Goal: Information Seeking & Learning: Find specific fact

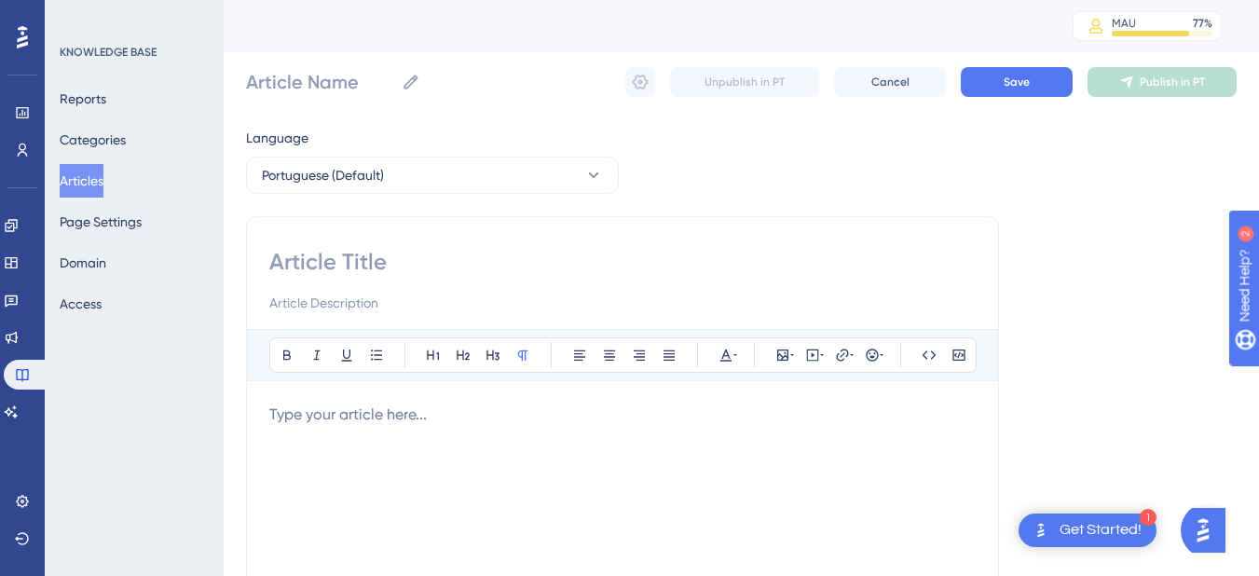
click at [103, 171] on button "Articles" at bounding box center [82, 181] width 44 height 34
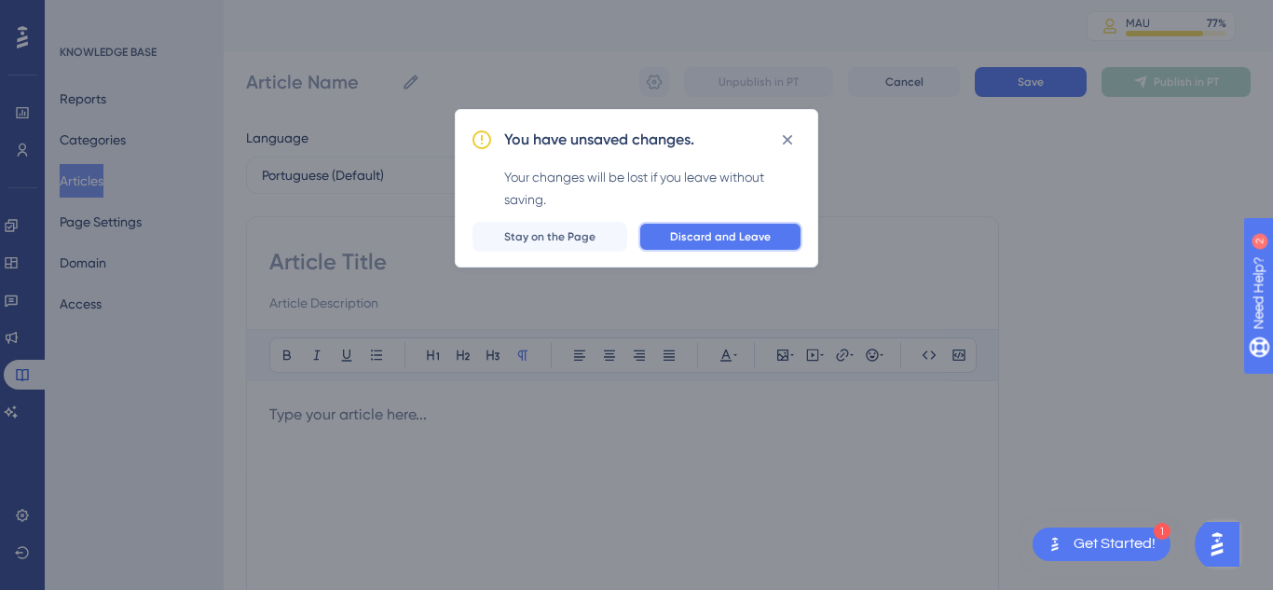
click at [710, 249] on button "Discard and Leave" at bounding box center [720, 237] width 164 height 30
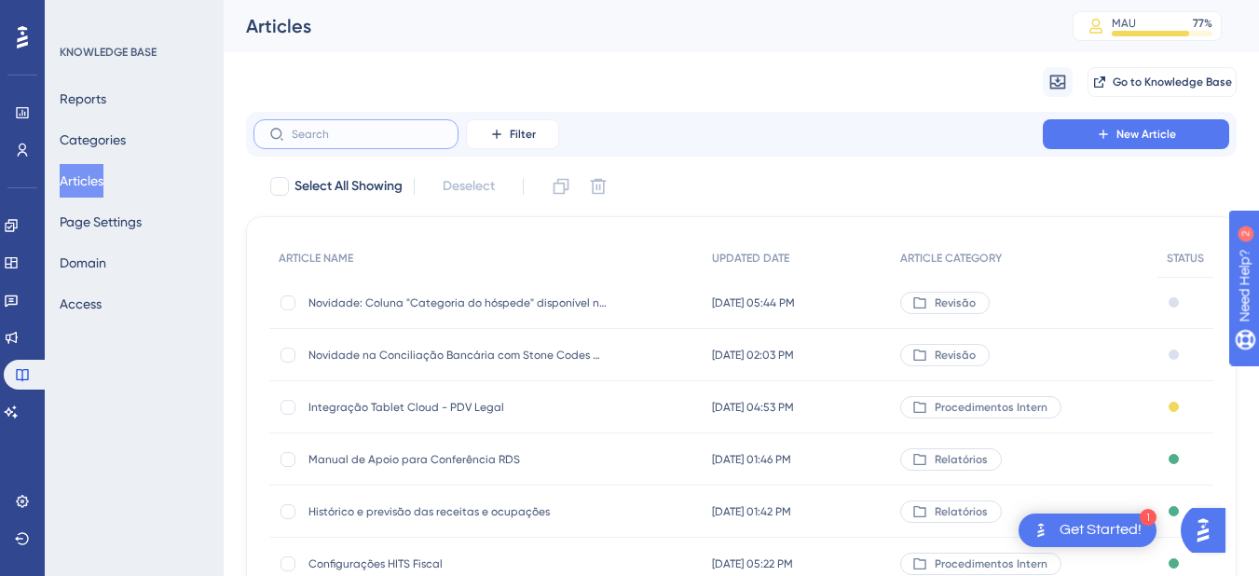
click at [336, 131] on input "text" at bounding box center [367, 134] width 151 height 13
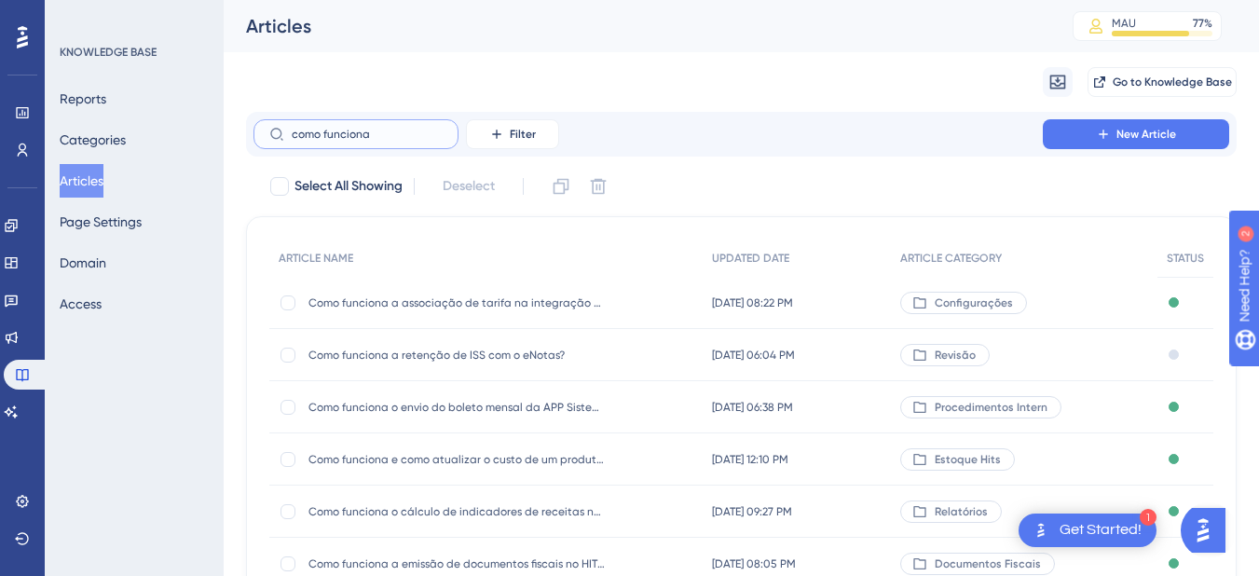
type input "como funcionam"
checkbox input "true"
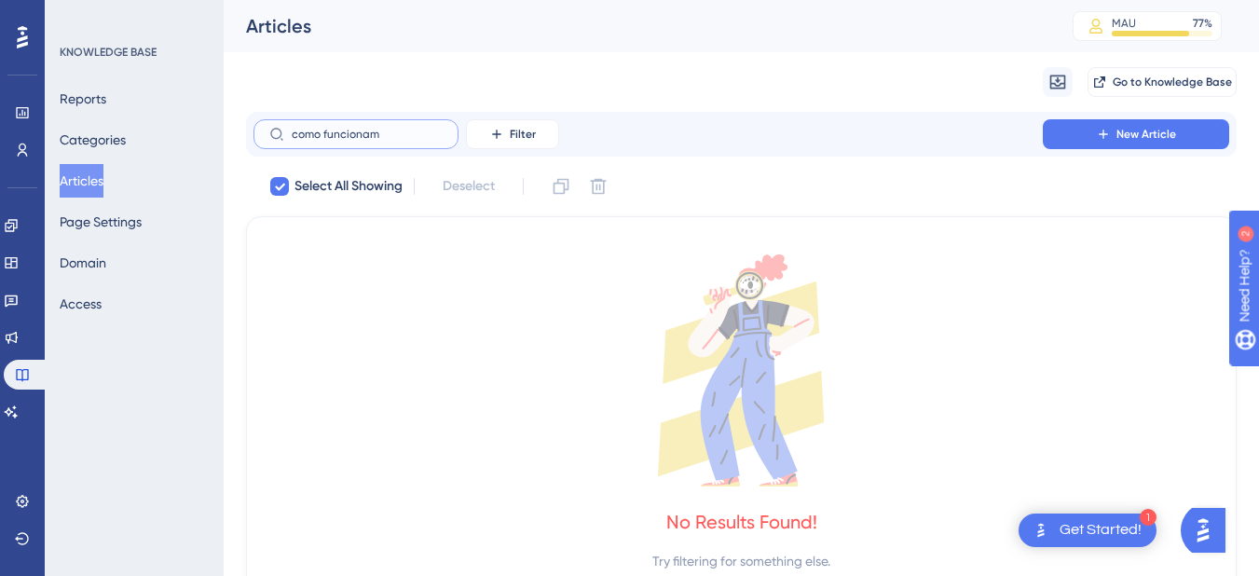
type input "como funciona"
checkbox input "false"
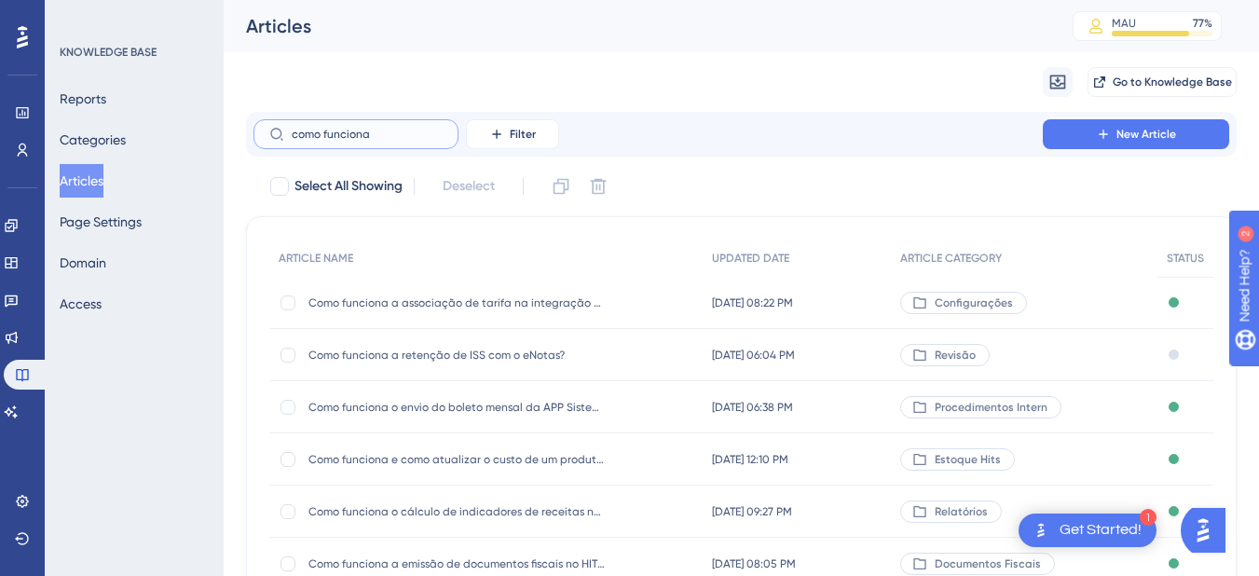
type input "como funciona c"
checkbox input "true"
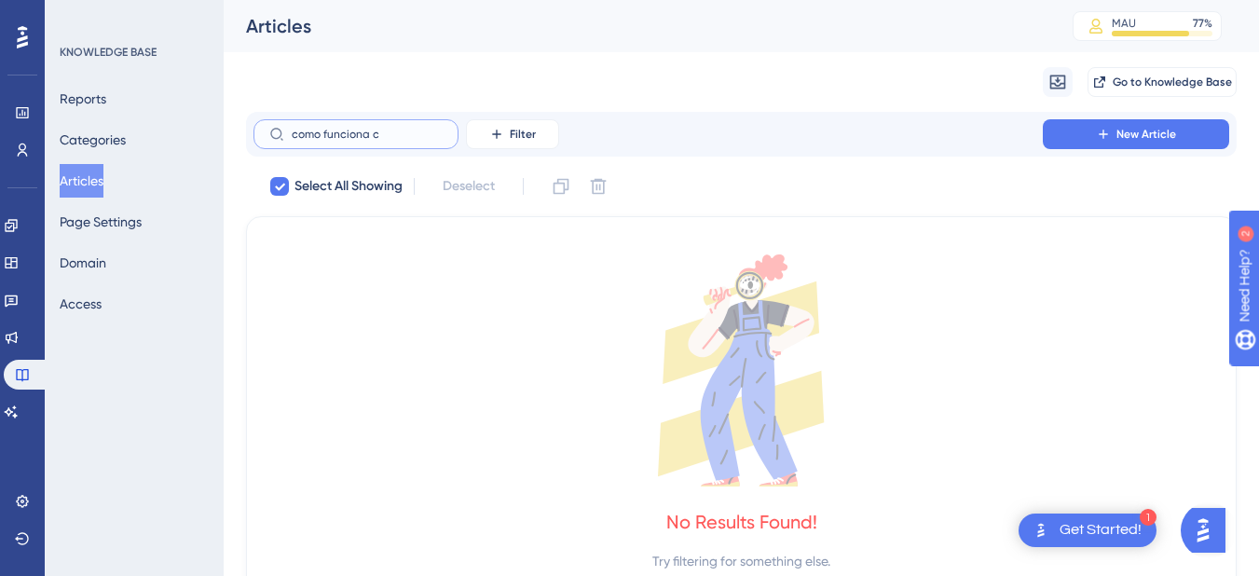
type input "como funciona"
checkbox input "false"
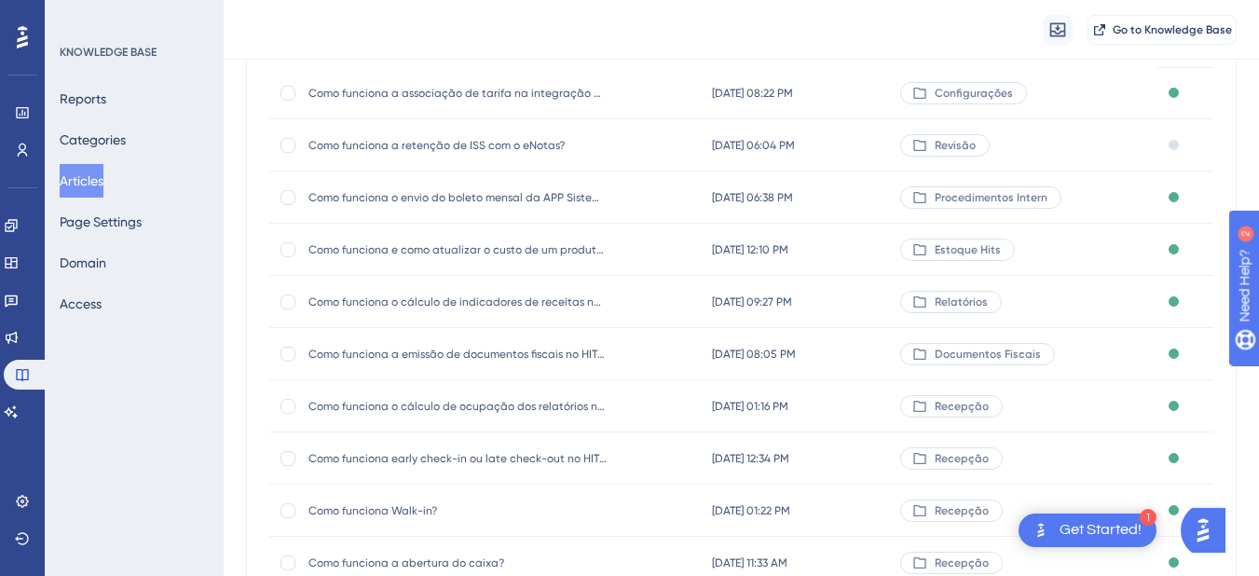
scroll to position [373, 0]
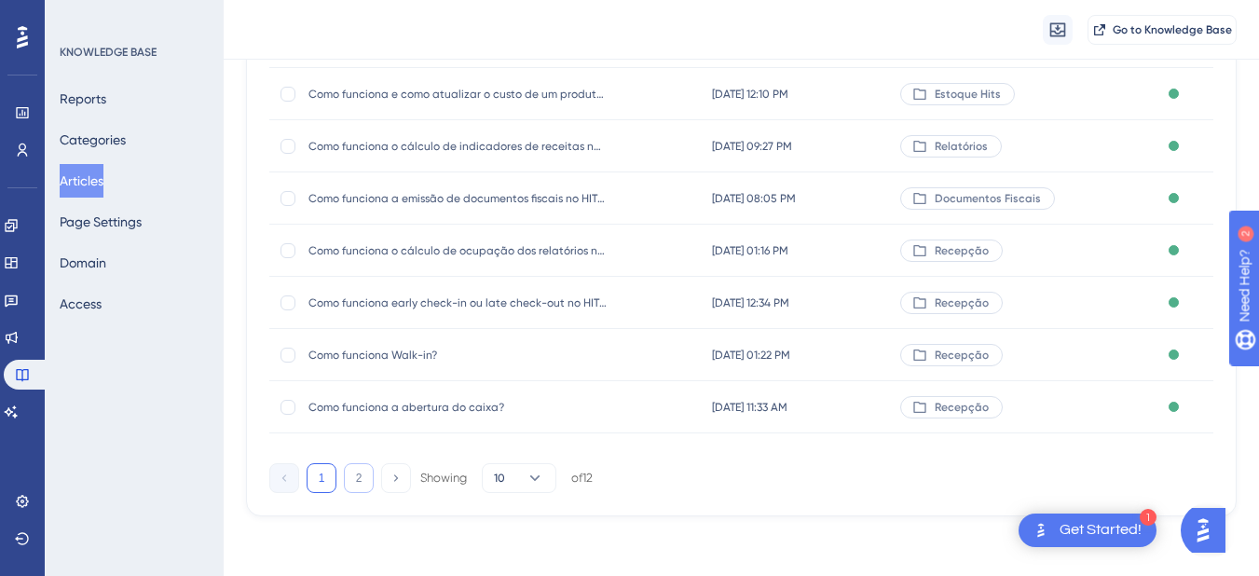
click at [357, 478] on button "2" at bounding box center [359, 478] width 30 height 30
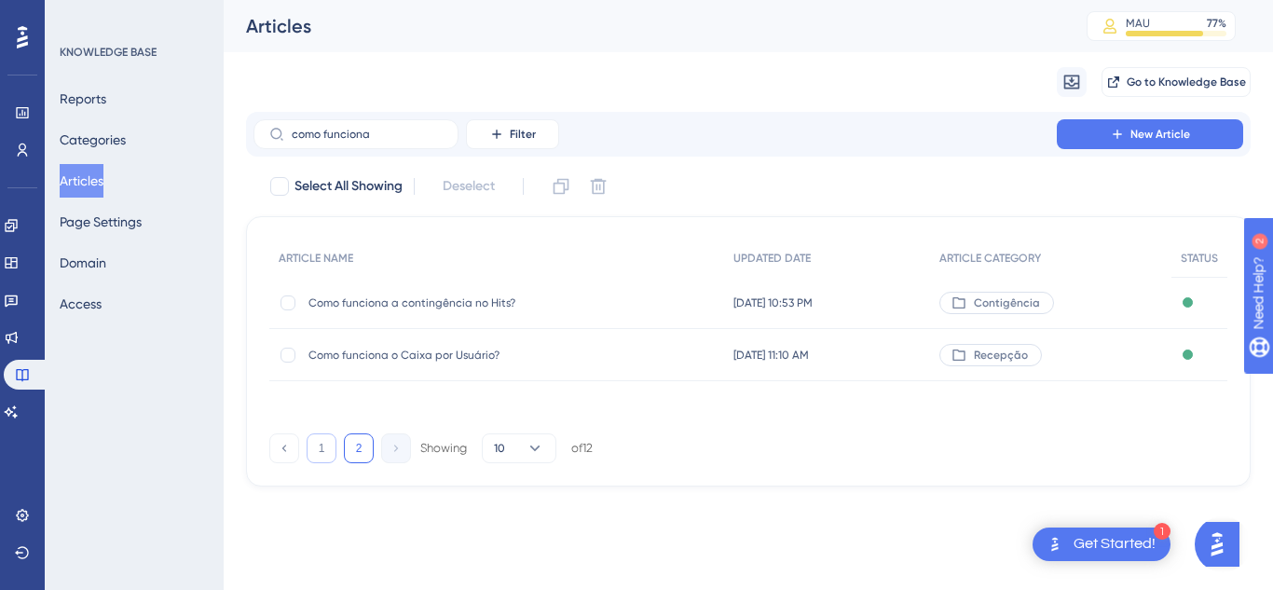
click at [324, 453] on button "1" at bounding box center [321, 448] width 30 height 30
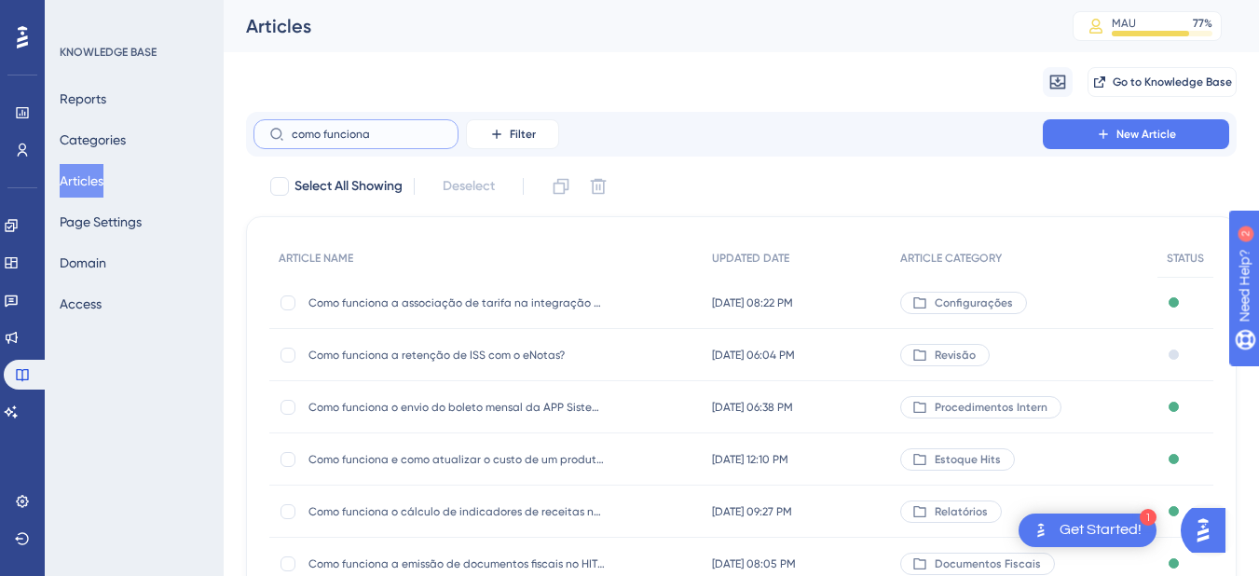
drag, startPoint x: 383, startPoint y: 130, endPoint x: 264, endPoint y: 129, distance: 119.2
click at [264, 129] on label "como funciona" at bounding box center [355, 134] width 205 height 30
type input "taxa r"
checkbox input "true"
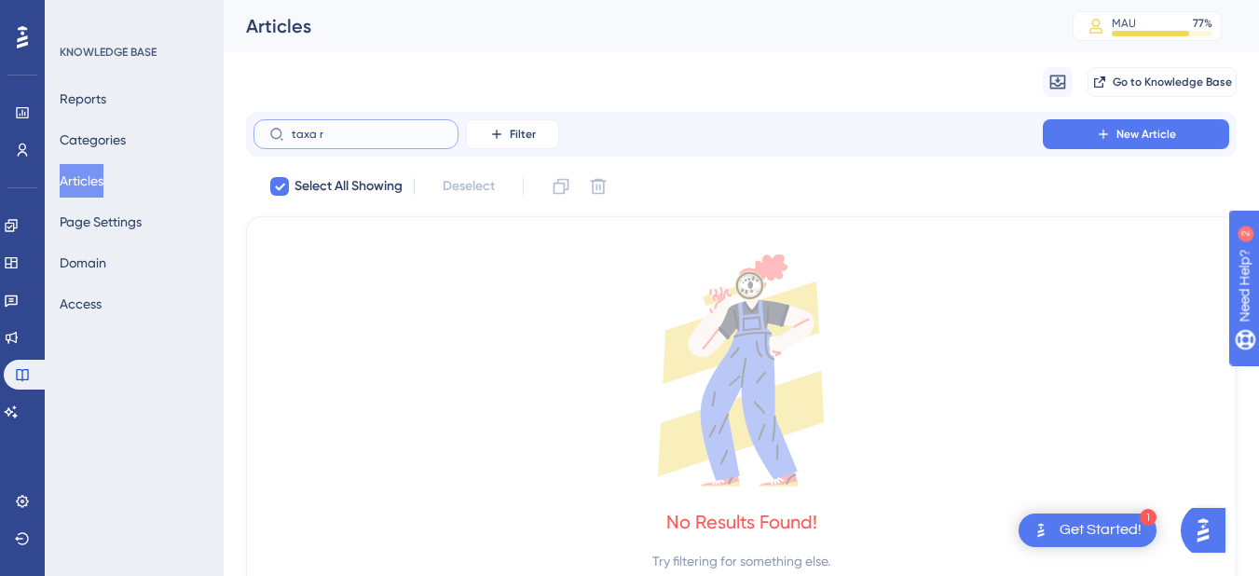
type input "taxa"
checkbox input "false"
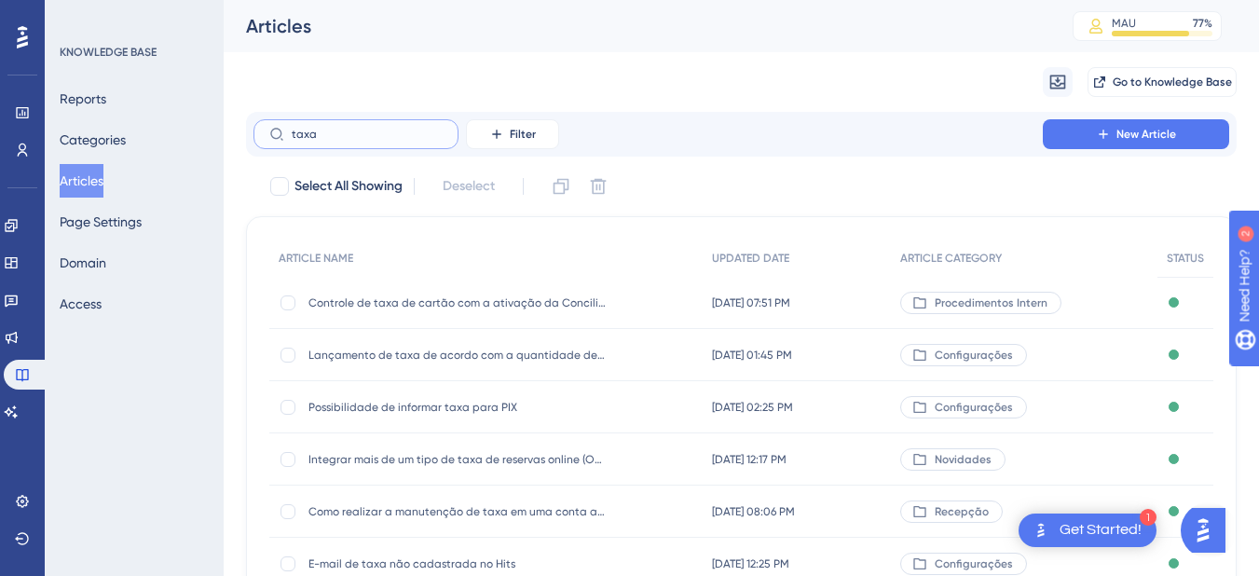
scroll to position [217, 0]
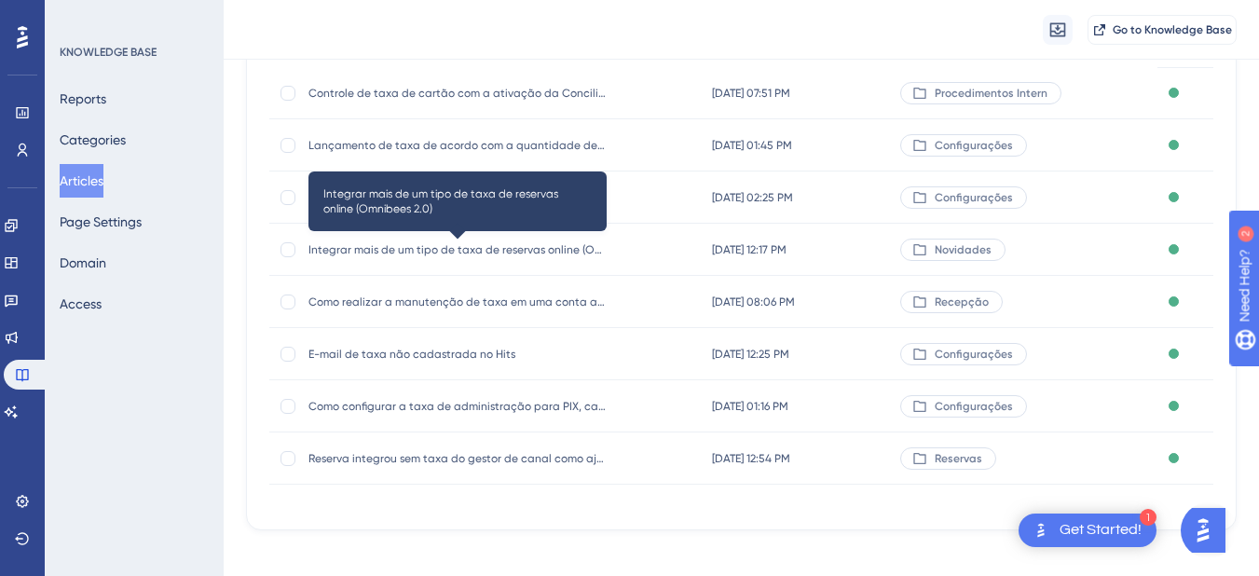
type input "taxa"
click at [373, 255] on span "Integrar mais de um tipo de taxa de reservas online (Omnibees 2.0)" at bounding box center [457, 249] width 298 height 15
